Goal: Task Accomplishment & Management: Complete application form

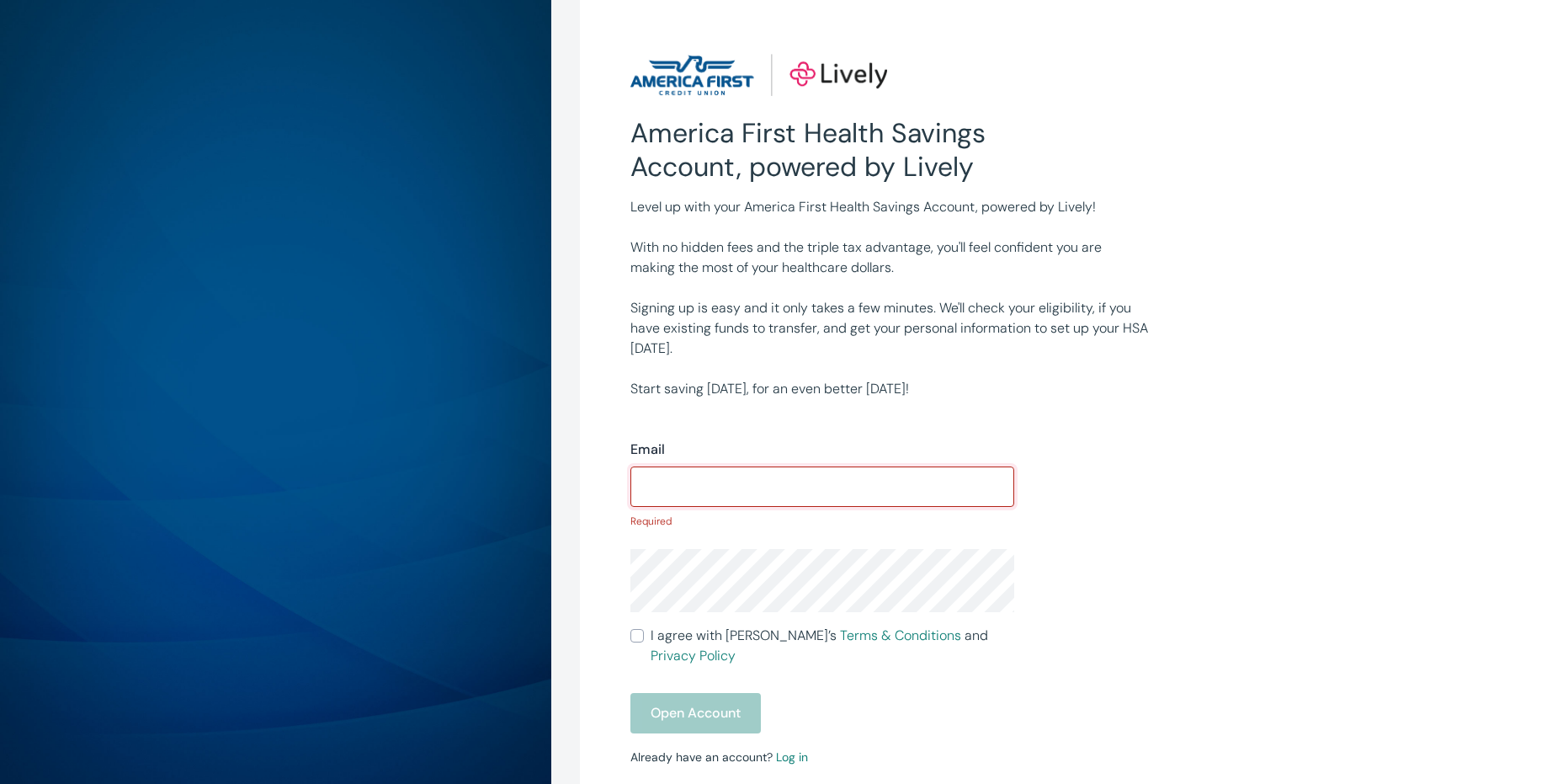
click at [727, 482] on input "Email" at bounding box center [822, 487] width 384 height 33
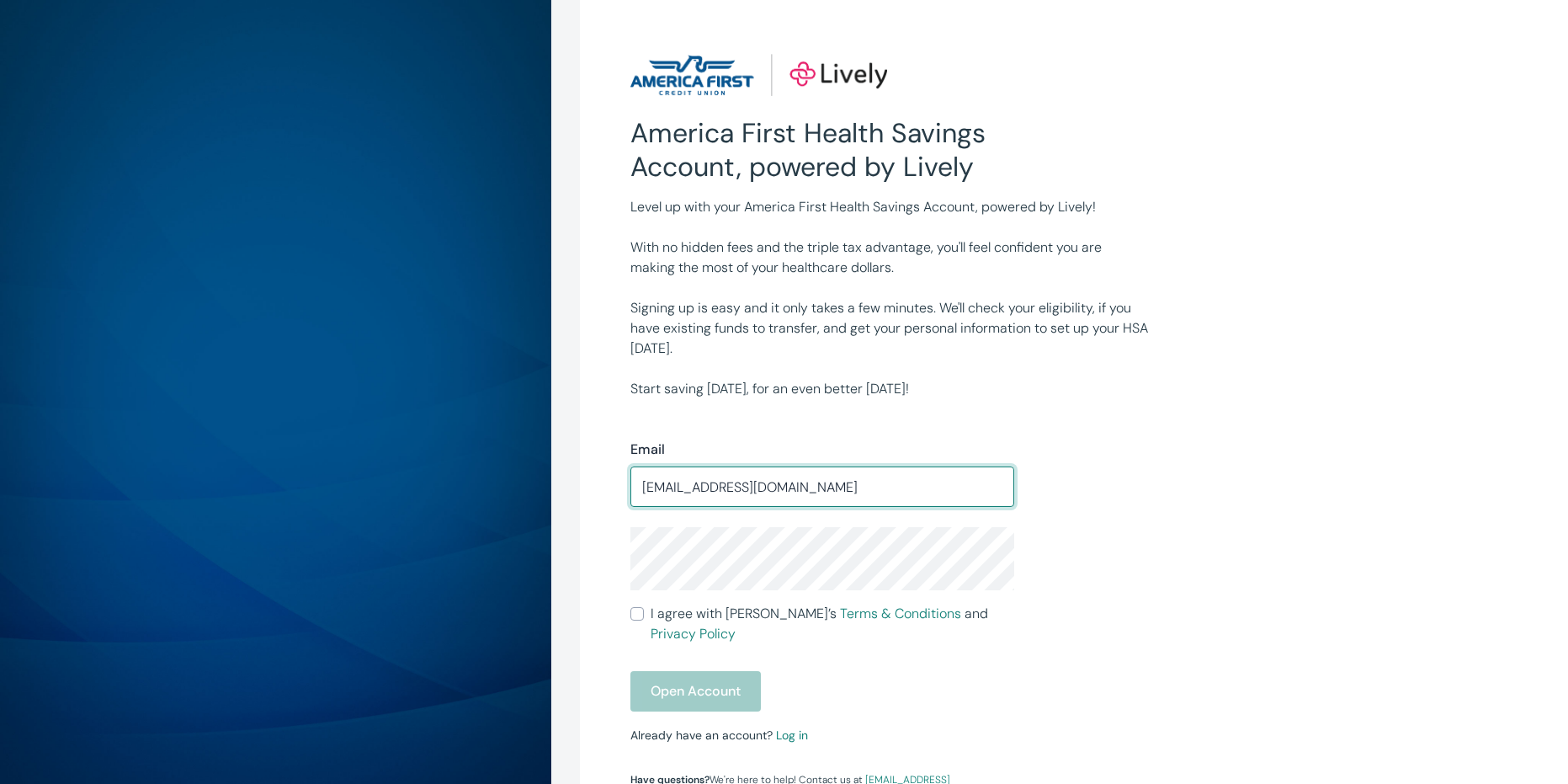
type input "[EMAIL_ADDRESS][DOMAIN_NAME]"
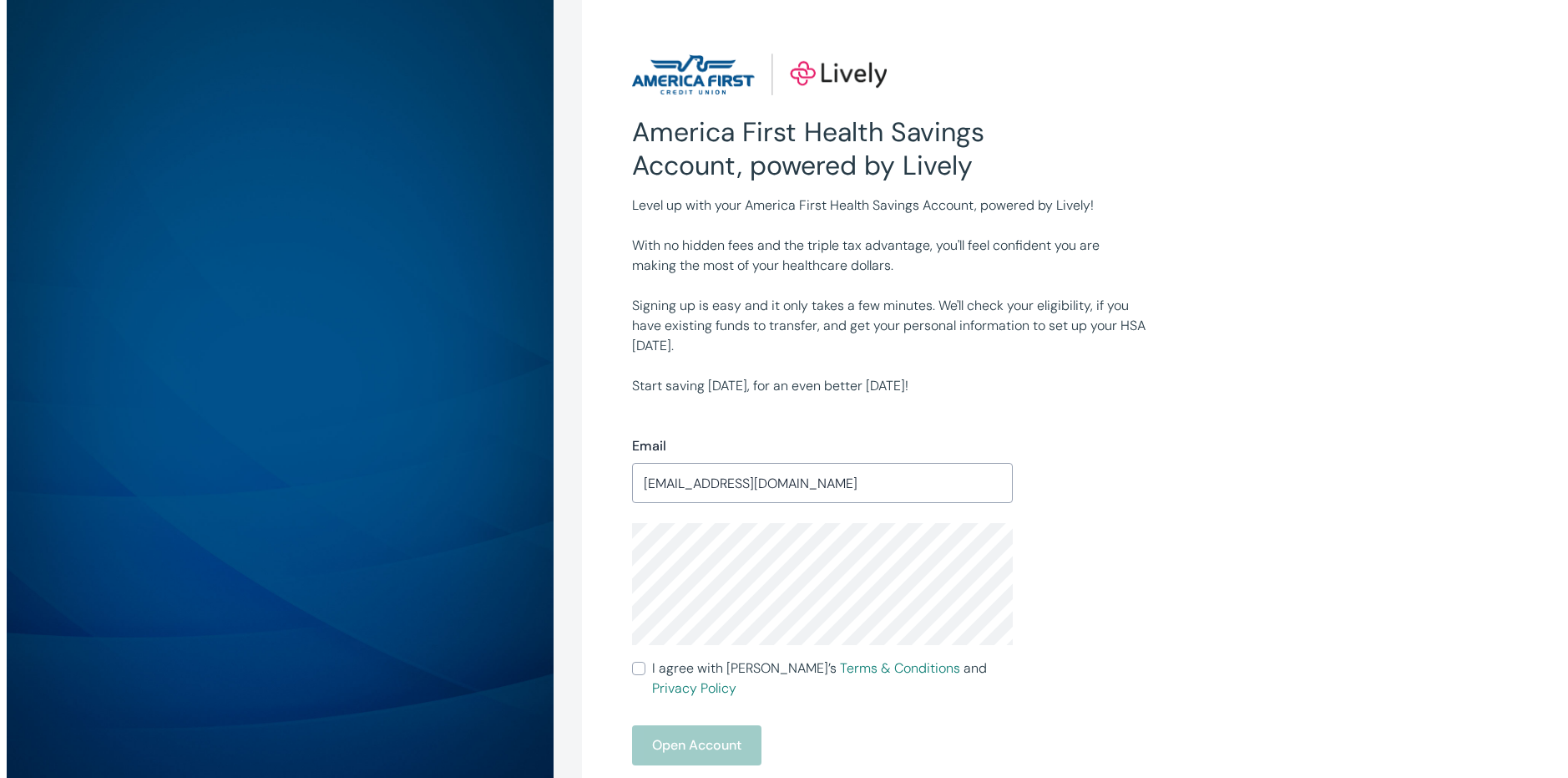
scroll to position [84, 0]
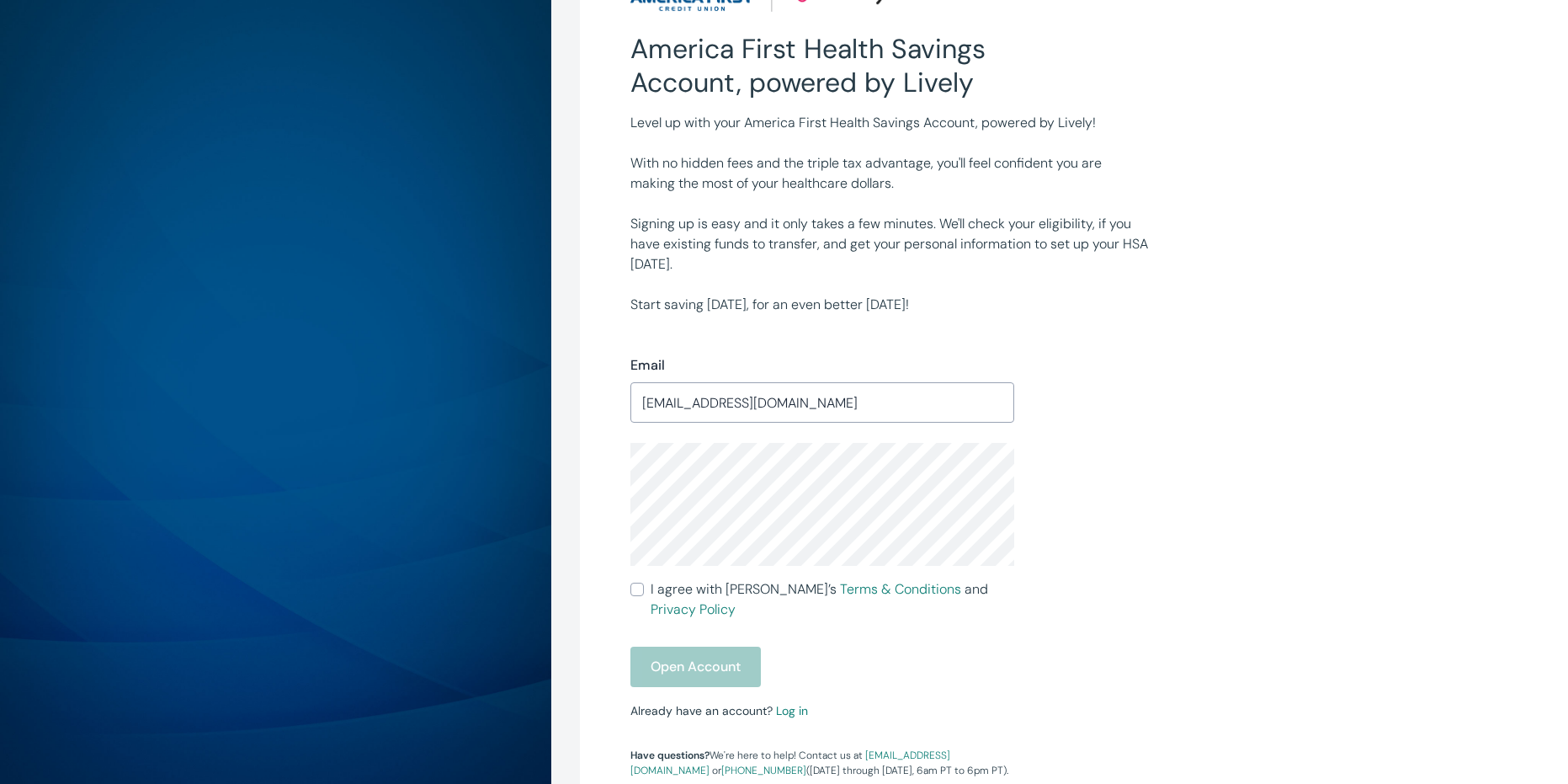
click at [733, 651] on div "Open Account" at bounding box center [822, 666] width 384 height 40
click at [662, 587] on span "I agree with Lively’s Terms & Conditions and Privacy Policy" at bounding box center [833, 599] width 364 height 40
click at [644, 587] on input "I agree with Lively’s Terms & Conditions and Privacy Policy" at bounding box center [637, 589] width 14 height 14
checkbox input "true"
click at [690, 646] on button "Open Account" at bounding box center [695, 666] width 131 height 40
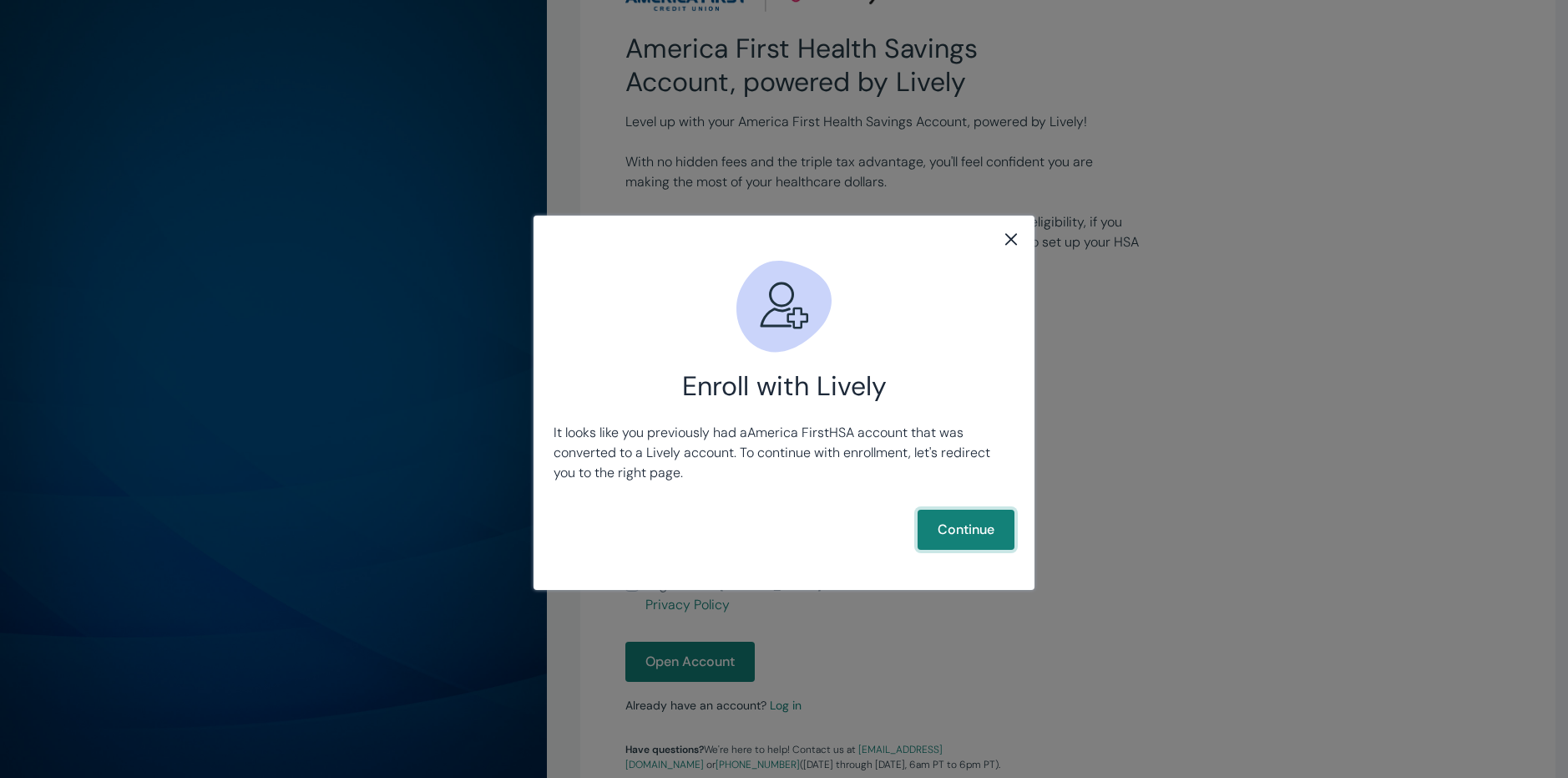
click at [945, 531] on button "Continue" at bounding box center [966, 529] width 97 height 40
